Goal: Find specific page/section

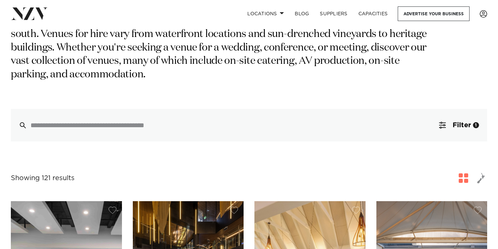
scroll to position [91, 0]
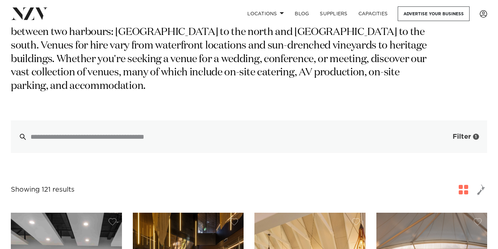
click at [460, 127] on button "Filter 1" at bounding box center [459, 136] width 56 height 33
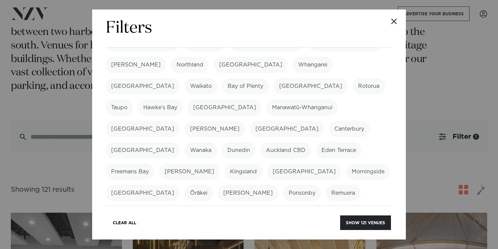
scroll to position [0, 0]
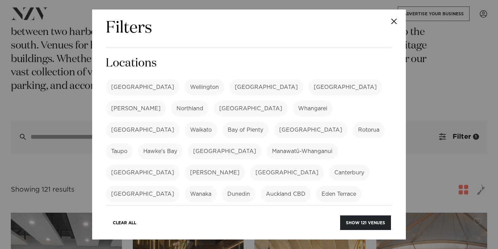
click at [132, 97] on div "[GEOGRAPHIC_DATA] [GEOGRAPHIC_DATA] [GEOGRAPHIC_DATA] [GEOGRAPHIC_DATA] [GEOGRA…" at bounding box center [249, 220] width 287 height 283
click at [126, 87] on label "[GEOGRAPHIC_DATA]" at bounding box center [143, 87] width 74 height 16
click at [125, 84] on label "[GEOGRAPHIC_DATA]" at bounding box center [143, 87] width 74 height 16
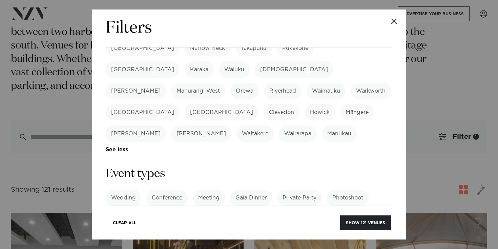
scroll to position [204, 0]
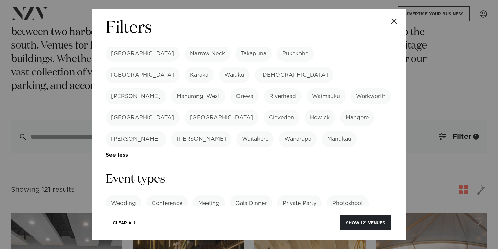
click at [347, 195] on div "Wedding Conference Meeting Gala Dinner Private Party Photoshoot Product Launch …" at bounding box center [249, 214] width 287 height 38
click at [349, 221] on link "See more" at bounding box center [362, 224] width 53 height 6
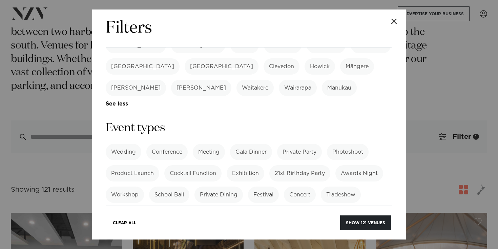
scroll to position [264, 0]
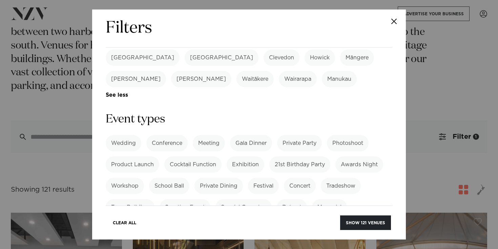
click at [135, 178] on label "Workshop" at bounding box center [125, 186] width 38 height 16
click at [249, 156] on label "Exhibition" at bounding box center [246, 164] width 38 height 16
click at [331, 135] on div "Wedding Conference Meeting Gala Dinner Private Party Photoshoot Product Launch …" at bounding box center [249, 186] width 287 height 102
click at [341, 135] on label "Photoshoot" at bounding box center [348, 143] width 42 height 16
click at [210, 156] on label "Cocktail Function" at bounding box center [192, 164] width 57 height 16
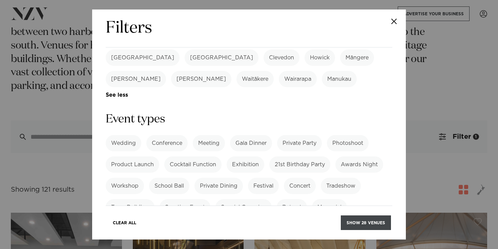
click at [364, 225] on button "Show 28 venues" at bounding box center [366, 222] width 50 height 15
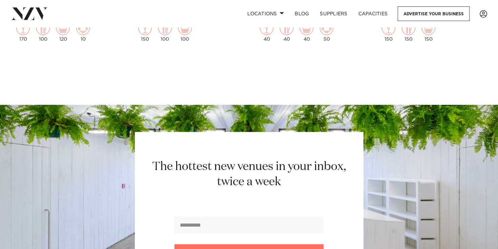
scroll to position [2098, 0]
